Goal: Transaction & Acquisition: Purchase product/service

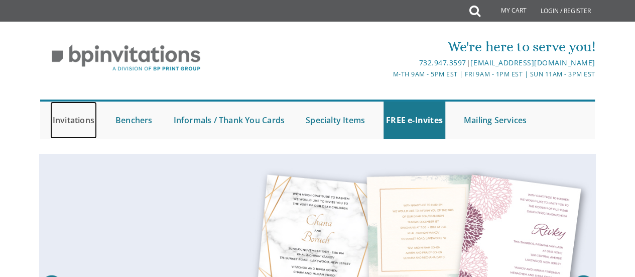
click at [72, 119] on link "Invitations" at bounding box center [73, 119] width 47 height 37
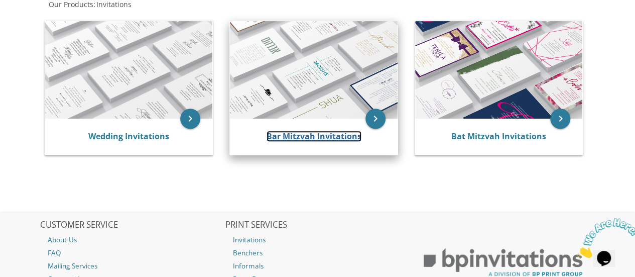
click at [303, 134] on link "Bar Mitzvah Invitations" at bounding box center [314, 136] width 95 height 11
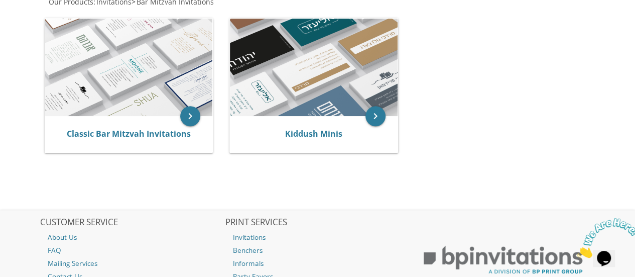
scroll to position [224, 0]
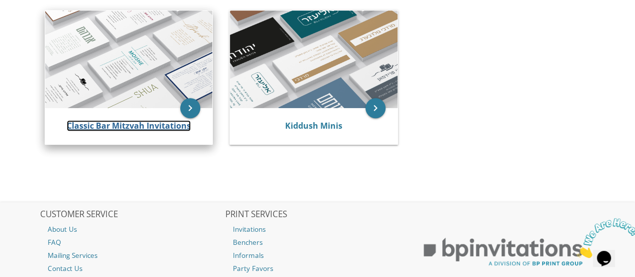
click at [146, 123] on link "Classic Bar Mitzvah Invitations" at bounding box center [129, 125] width 124 height 11
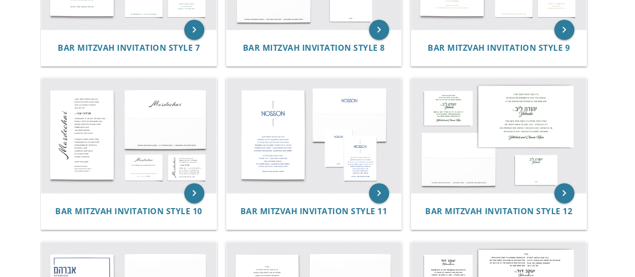
scroll to position [643, 0]
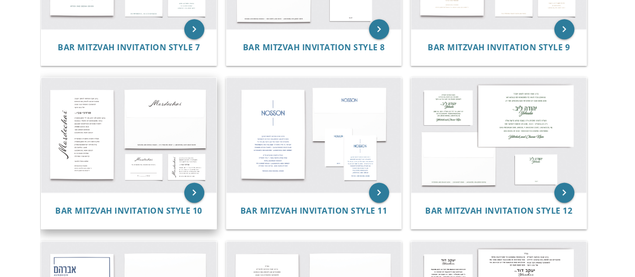
click at [76, 139] on img at bounding box center [128, 134] width 175 height 115
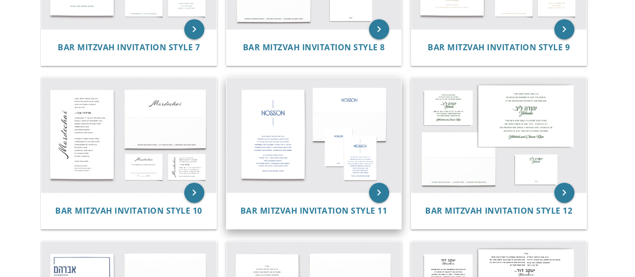
click at [283, 145] on img at bounding box center [313, 134] width 175 height 115
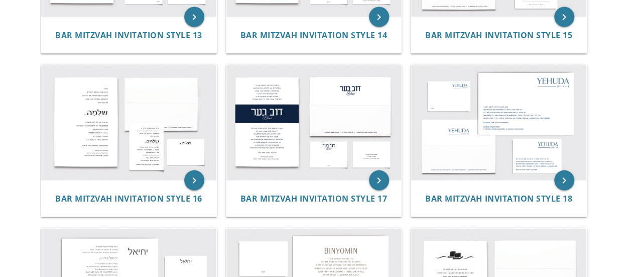
scroll to position [985, 0]
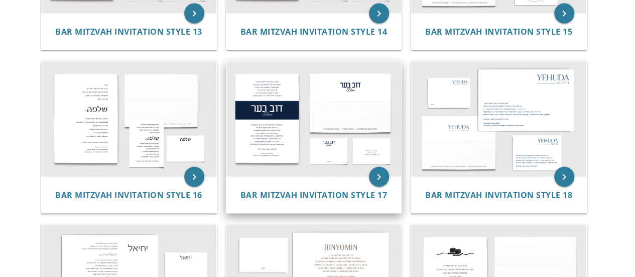
click at [281, 149] on img at bounding box center [313, 119] width 175 height 115
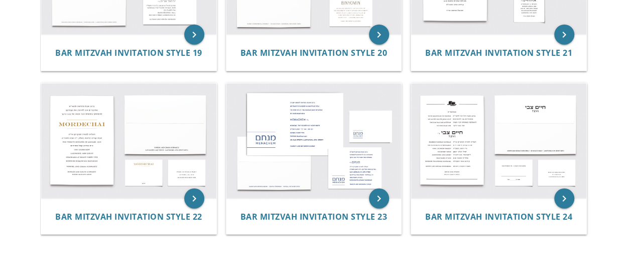
scroll to position [1291, 0]
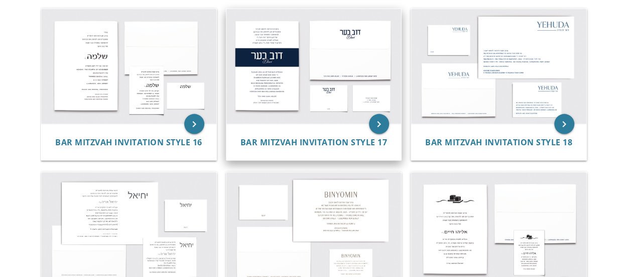
click at [322, 46] on img at bounding box center [313, 66] width 175 height 115
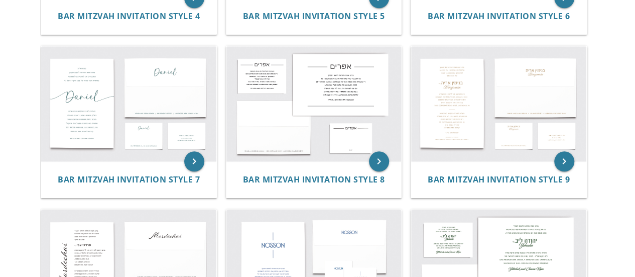
scroll to position [508, 0]
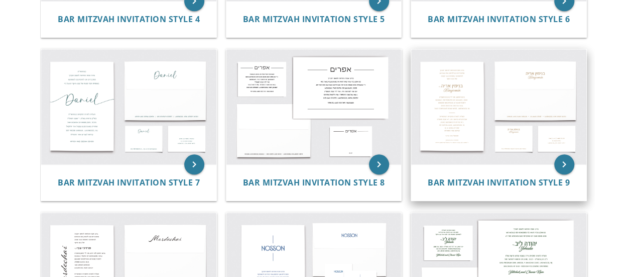
click at [447, 111] on img at bounding box center [498, 106] width 175 height 115
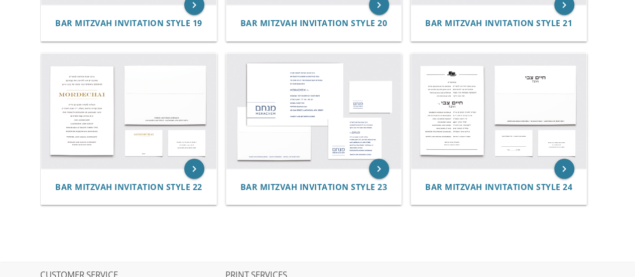
scroll to position [1321, 0]
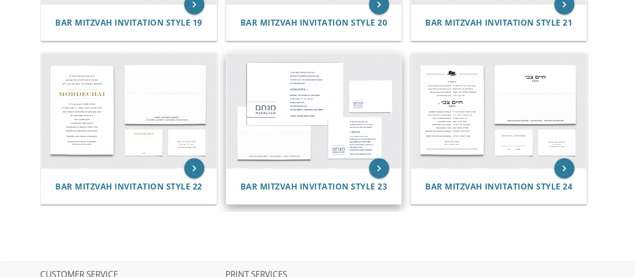
click at [333, 123] on img at bounding box center [313, 110] width 175 height 115
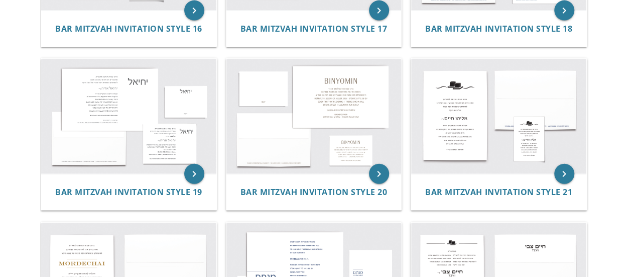
scroll to position [1151, 0]
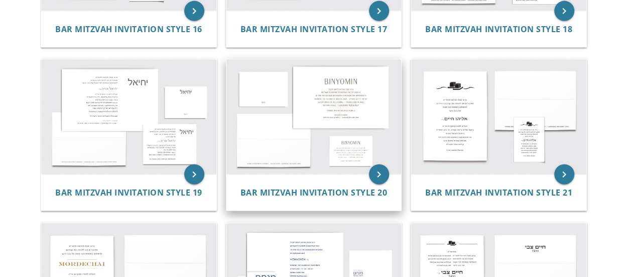
click at [338, 136] on img at bounding box center [313, 116] width 175 height 115
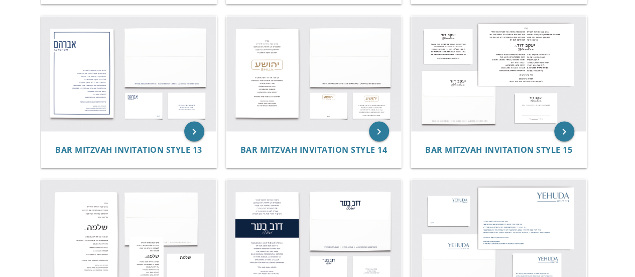
scroll to position [866, 0]
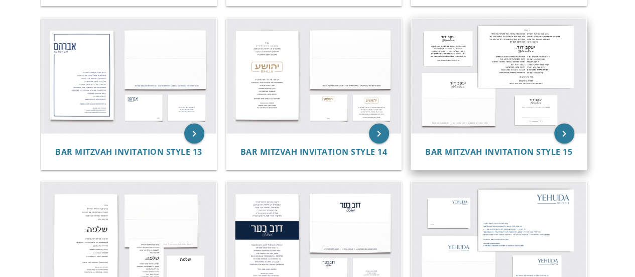
click at [443, 50] on img at bounding box center [498, 75] width 175 height 115
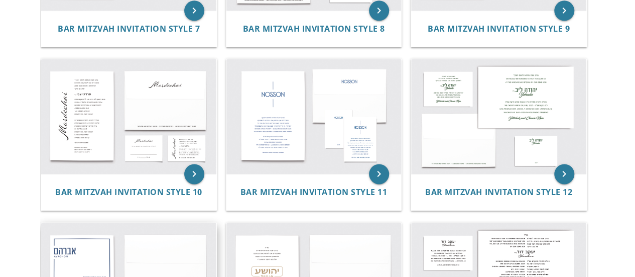
scroll to position [655, 0]
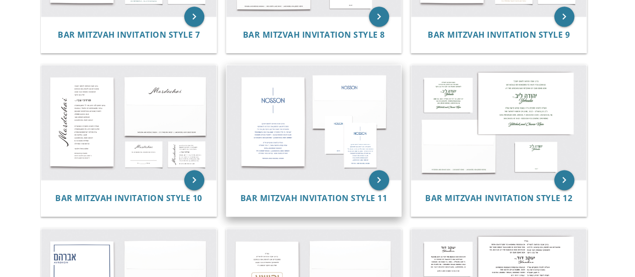
click at [344, 147] on img at bounding box center [313, 122] width 175 height 115
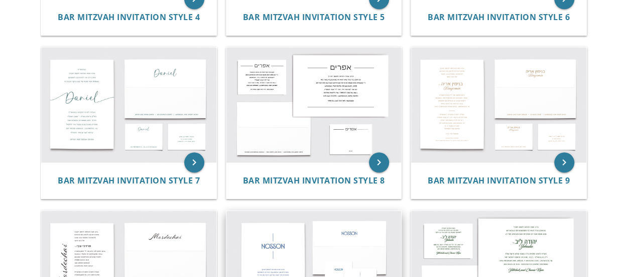
scroll to position [506, 0]
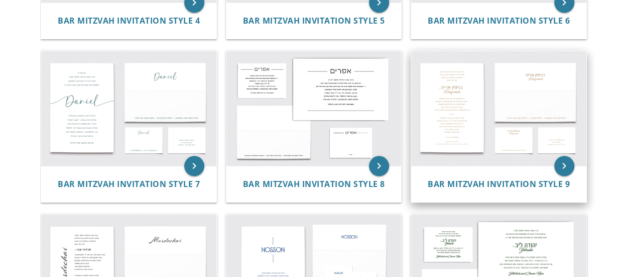
click at [447, 119] on img at bounding box center [498, 108] width 175 height 115
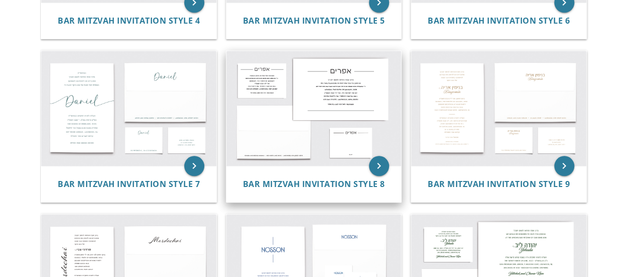
click at [256, 99] on img at bounding box center [313, 108] width 175 height 115
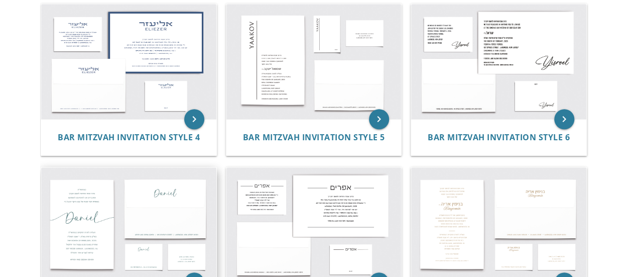
scroll to position [388, 0]
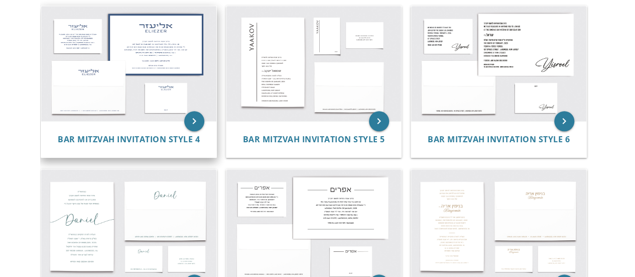
click at [48, 53] on img at bounding box center [128, 63] width 175 height 115
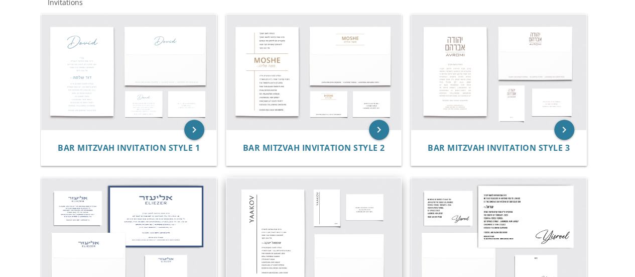
scroll to position [215, 0]
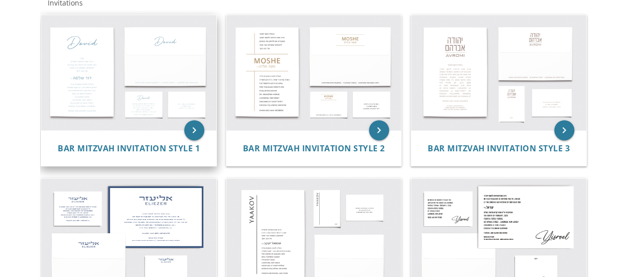
click at [122, 81] on img at bounding box center [128, 72] width 175 height 115
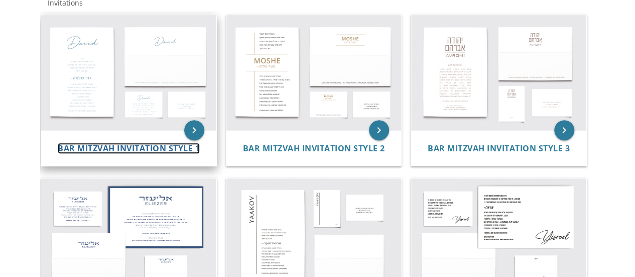
click at [181, 150] on span "Bar Mitzvah Invitation Style 1" at bounding box center [129, 148] width 142 height 11
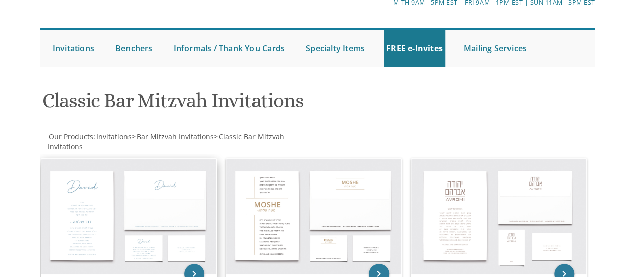
scroll to position [0, 0]
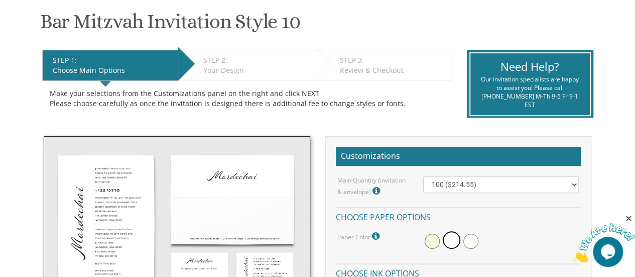
scroll to position [226, 0]
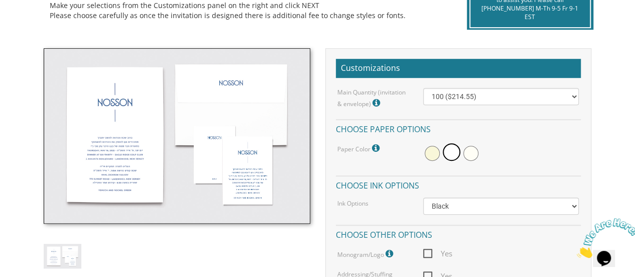
scroll to position [252, 0]
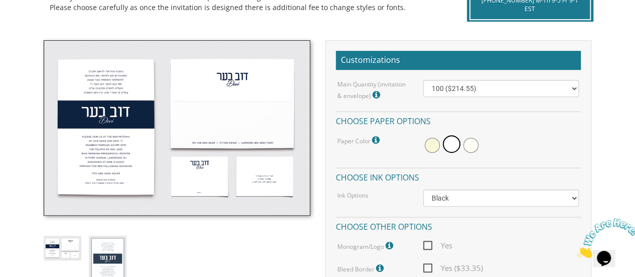
scroll to position [260, 0]
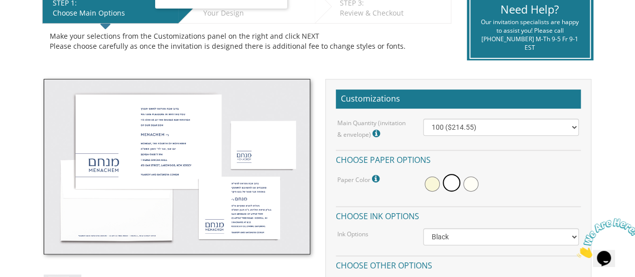
scroll to position [221, 0]
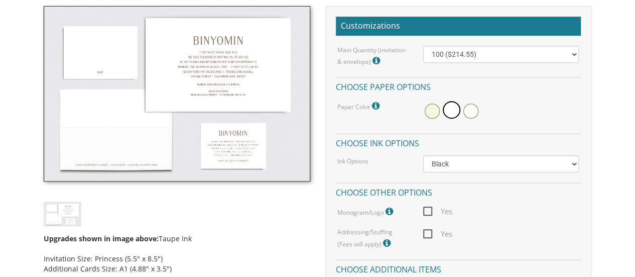
click at [233, 143] on img at bounding box center [177, 93] width 266 height 175
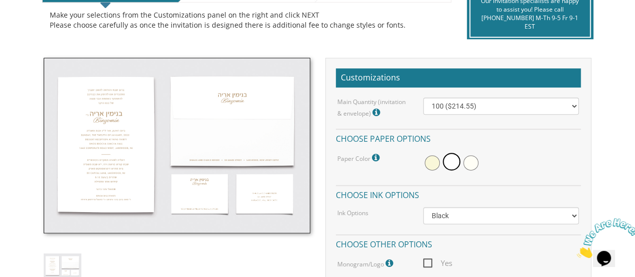
scroll to position [240, 0]
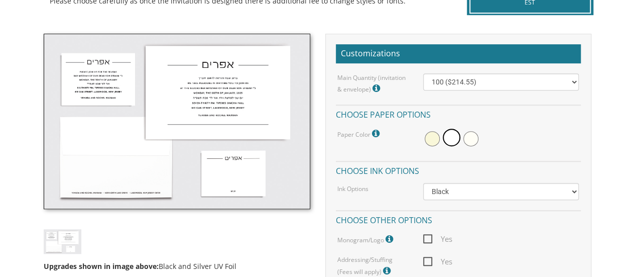
scroll to position [263, 0]
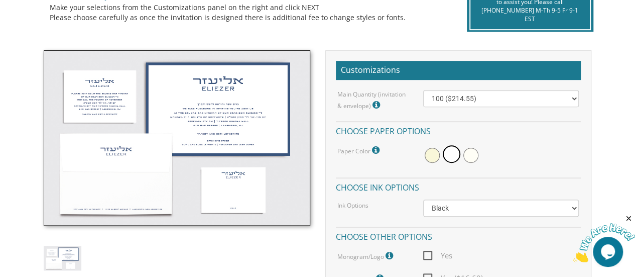
scroll to position [137, 0]
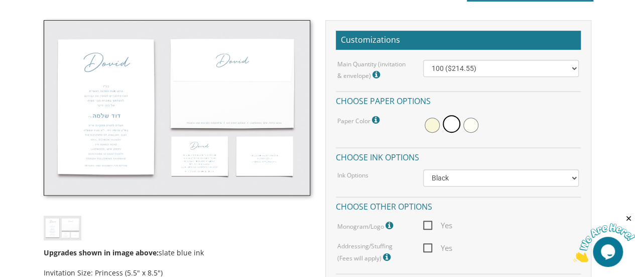
scroll to position [315, 0]
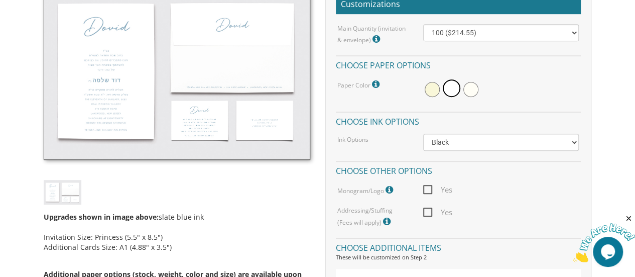
click at [187, 121] on img at bounding box center [177, 71] width 266 height 175
